Goal: Information Seeking & Learning: Learn about a topic

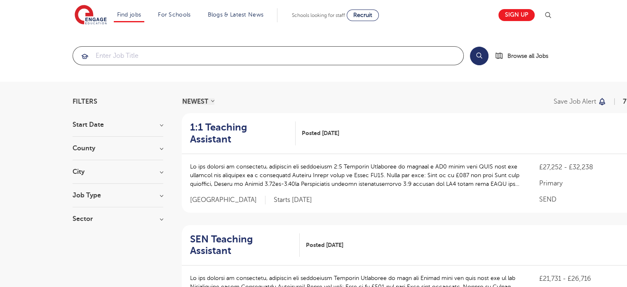
click at [187, 62] on input "search" at bounding box center [268, 56] width 391 height 18
type input "w"
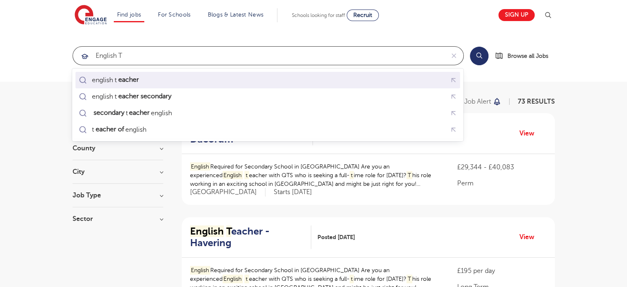
click at [129, 83] on mark "eacher" at bounding box center [128, 80] width 23 height 10
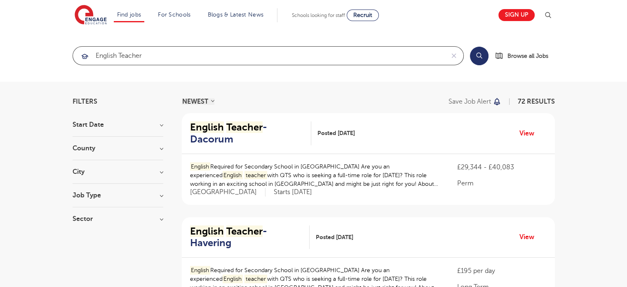
type input "english teacher"
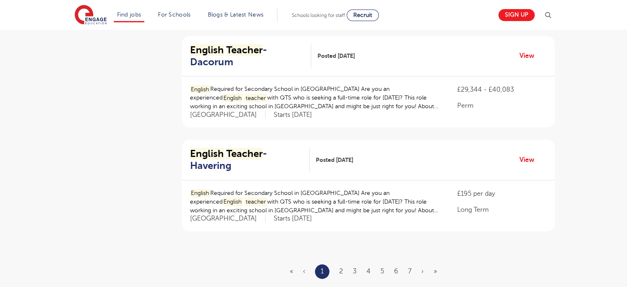
scroll to position [906, 0]
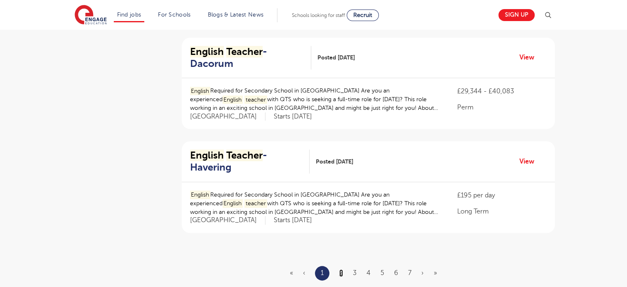
click at [342, 269] on link "2" at bounding box center [342, 272] width 4 height 7
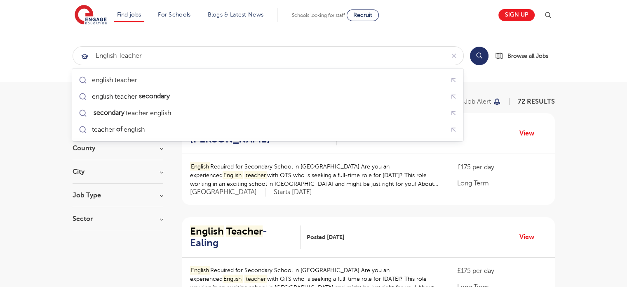
click at [545, 80] on section "english teacher Search Browse all Jobs" at bounding box center [313, 56] width 627 height 52
click at [321, 59] on input "english teacher" at bounding box center [259, 56] width 372 height 18
click button "Submit" at bounding box center [0, 0] width 0 height 0
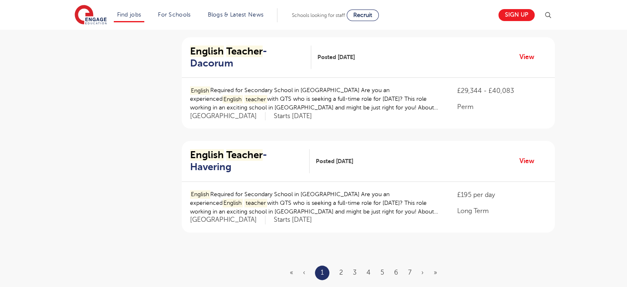
scroll to position [910, 0]
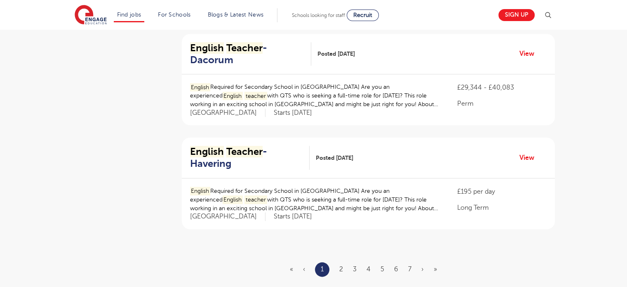
click at [338, 262] on ul "« ‹ 1 2 3 4 5 6 7 › »" at bounding box center [368, 269] width 157 height 14
click at [340, 265] on link "2" at bounding box center [342, 268] width 4 height 7
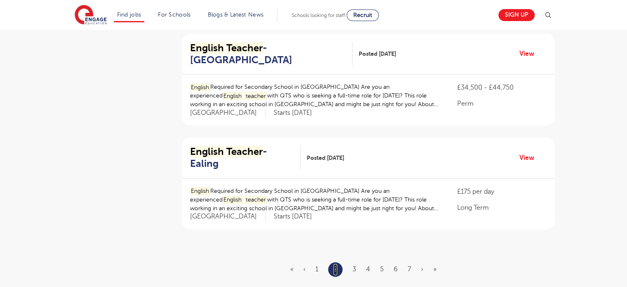
scroll to position [0, 0]
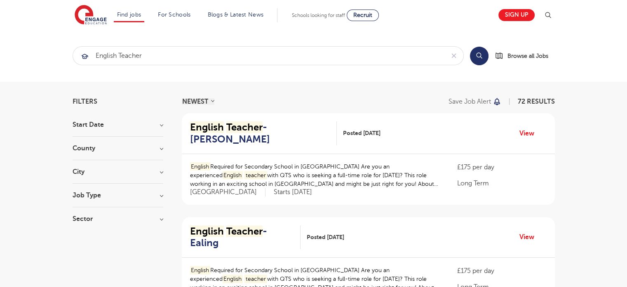
click at [157, 148] on h3 "County" at bounding box center [118, 148] width 91 height 7
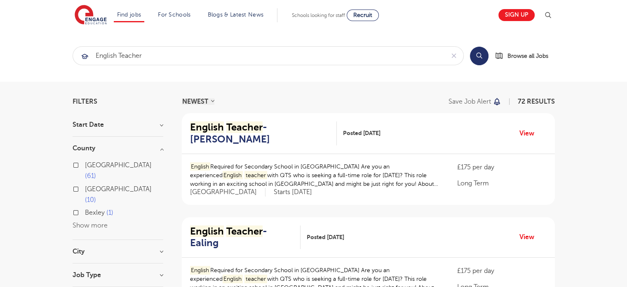
click at [99, 149] on h3 "County" at bounding box center [118, 148] width 91 height 7
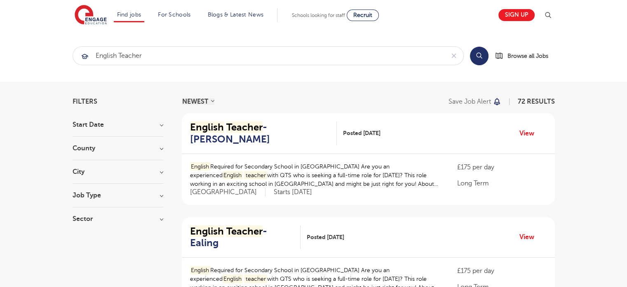
click at [99, 149] on h3 "County" at bounding box center [118, 148] width 91 height 7
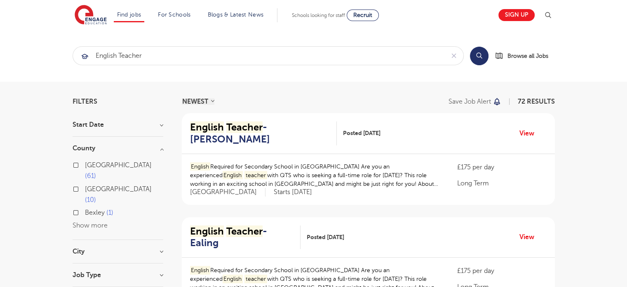
click at [89, 151] on h3 "County" at bounding box center [118, 148] width 91 height 7
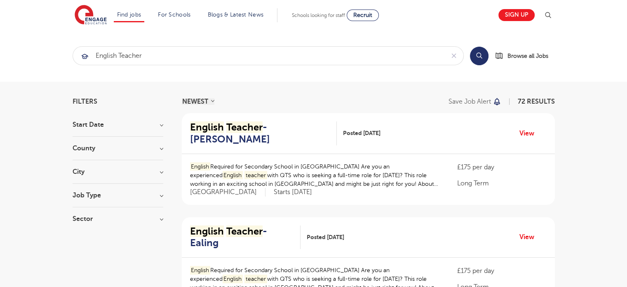
click at [91, 174] on div "City [PERSON_NAME] 10 Dacorum 10 Havering 10 Ealing 9 Hillingdon 9 Show more" at bounding box center [118, 175] width 91 height 15
click at [84, 172] on h3 "City" at bounding box center [118, 171] width 91 height 7
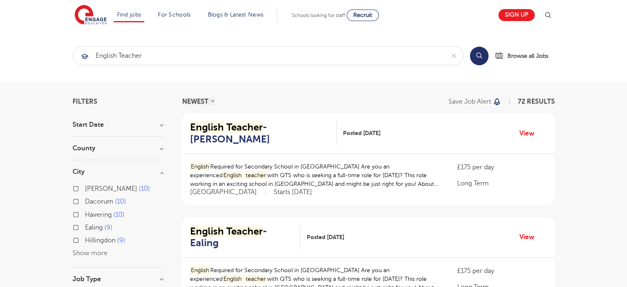
click at [85, 254] on button "Show more" at bounding box center [90, 252] width 35 height 7
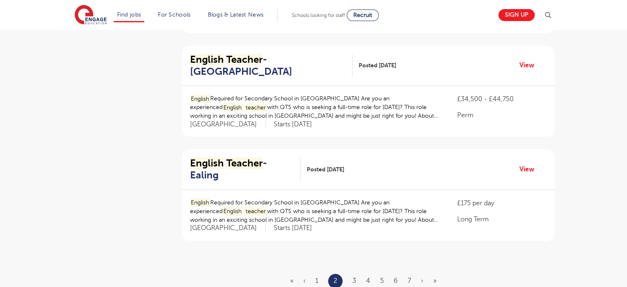
scroll to position [907, 0]
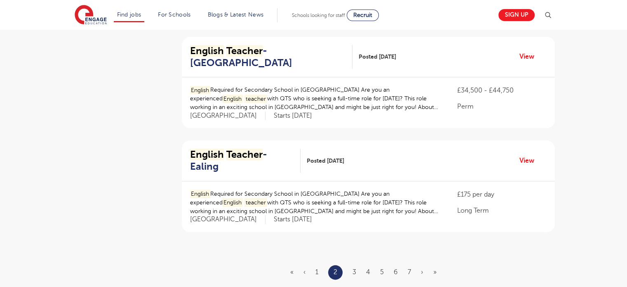
click at [356, 265] on ul "« ‹ 1 2 3 4 5 6 7 › »" at bounding box center [368, 272] width 156 height 14
click at [356, 268] on link "3" at bounding box center [355, 271] width 4 height 7
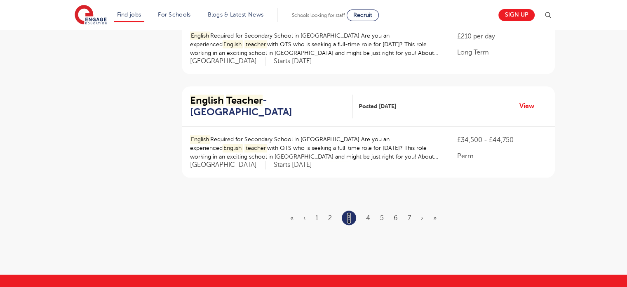
scroll to position [960, 0]
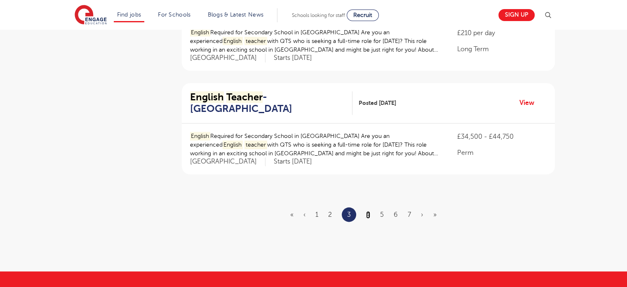
click at [368, 211] on link "4" at bounding box center [368, 214] width 4 height 7
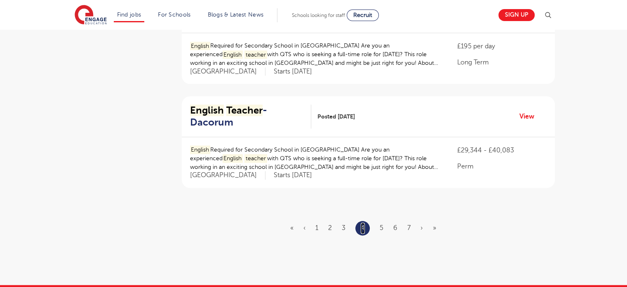
scroll to position [956, 0]
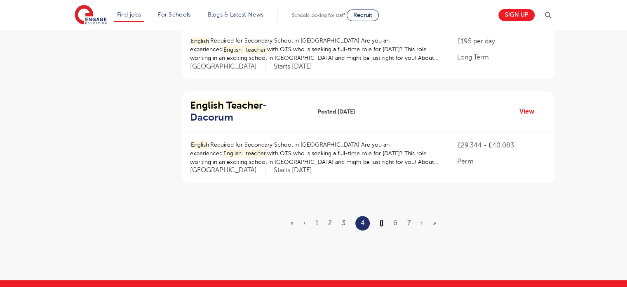
click at [380, 219] on link "5" at bounding box center [382, 222] width 4 height 7
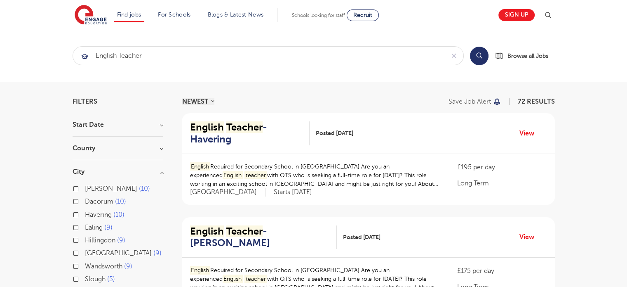
click at [76, 174] on h3 "City" at bounding box center [118, 171] width 91 height 7
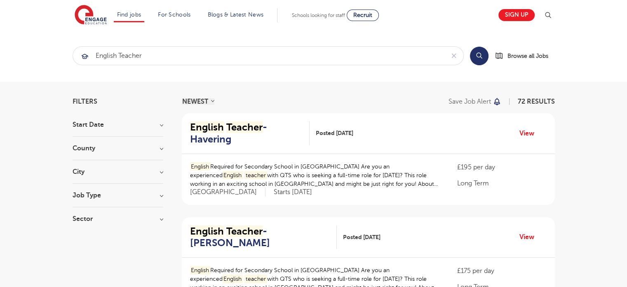
click at [87, 143] on section "Start Date [DATE] Show more County [GEOGRAPHIC_DATA] 61 [GEOGRAPHIC_DATA] 10 [G…" at bounding box center [118, 175] width 91 height 109
click at [87, 146] on h3 "County" at bounding box center [118, 148] width 91 height 7
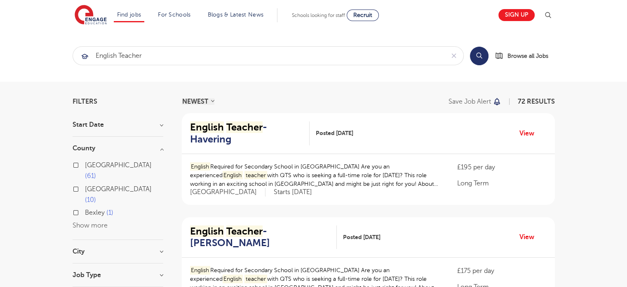
click at [85, 165] on label "London 61" at bounding box center [124, 171] width 78 height 22
click at [85, 165] on input "London 61" at bounding box center [87, 163] width 5 height 5
checkbox input "true"
click at [136, 125] on h3 "Start Date" at bounding box center [118, 124] width 91 height 7
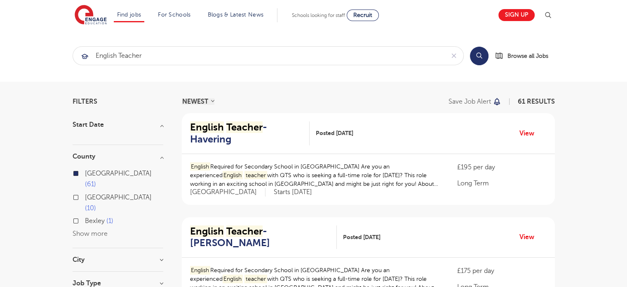
click at [136, 125] on h3 "Start Date" at bounding box center [118, 124] width 91 height 7
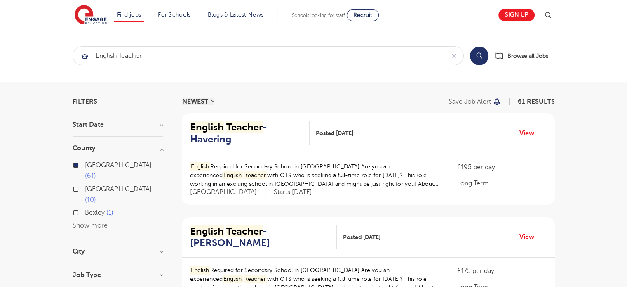
click at [117, 271] on div "Job Type" at bounding box center [118, 278] width 91 height 15
click at [136, 271] on div "Job Type" at bounding box center [118, 278] width 91 height 15
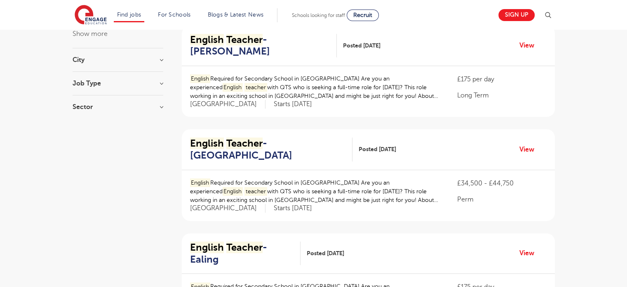
scroll to position [196, 0]
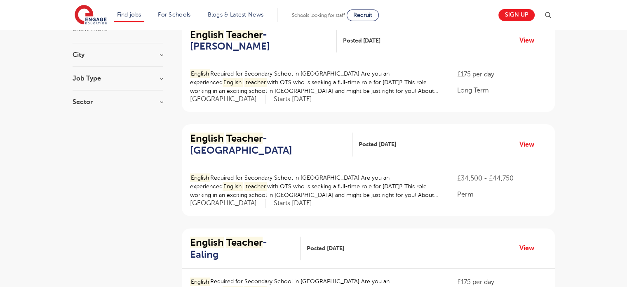
drag, startPoint x: 624, startPoint y: 75, endPoint x: 624, endPoint y: 49, distance: 26.8
click at [161, 75] on h3 "Job Type" at bounding box center [118, 78] width 91 height 7
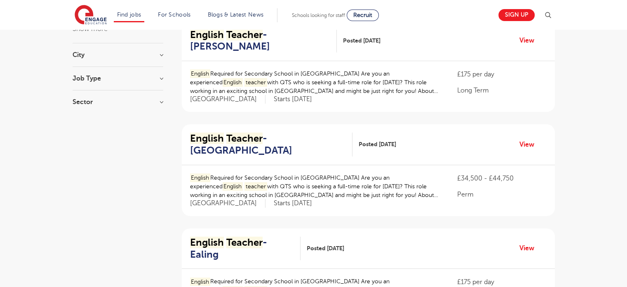
click at [157, 52] on h3 "City" at bounding box center [118, 55] width 91 height 7
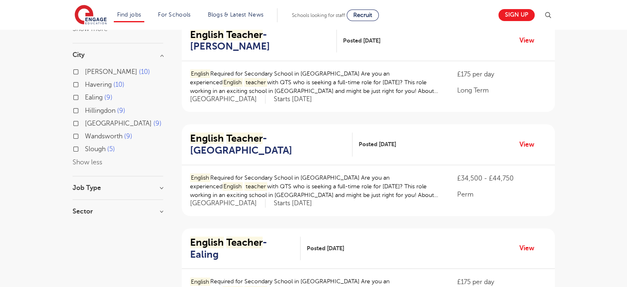
click at [157, 52] on h3 "City" at bounding box center [118, 55] width 91 height 7
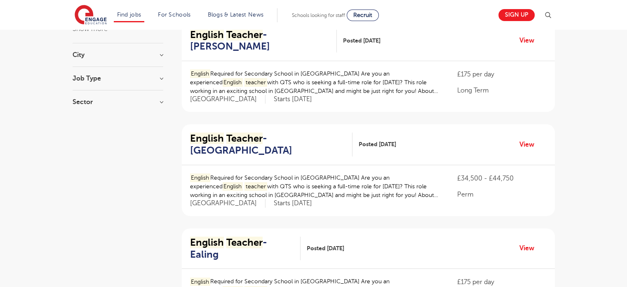
click at [159, 99] on h3 "Sector" at bounding box center [118, 102] width 91 height 7
